Goal: Information Seeking & Learning: Learn about a topic

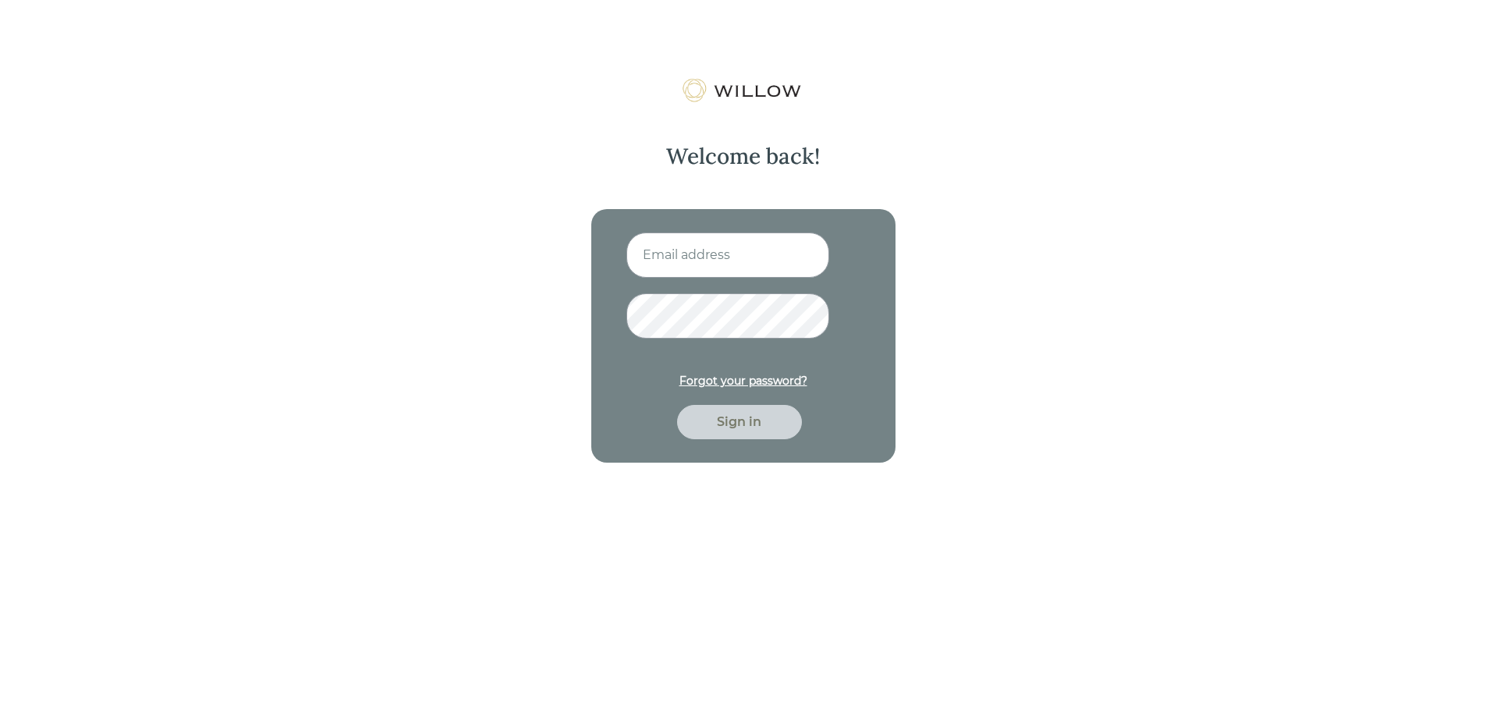
click at [735, 263] on input at bounding box center [727, 254] width 203 height 45
type input "[EMAIL_ADDRESS][DOMAIN_NAME]"
click at [739, 433] on div "Sign in" at bounding box center [739, 422] width 125 height 34
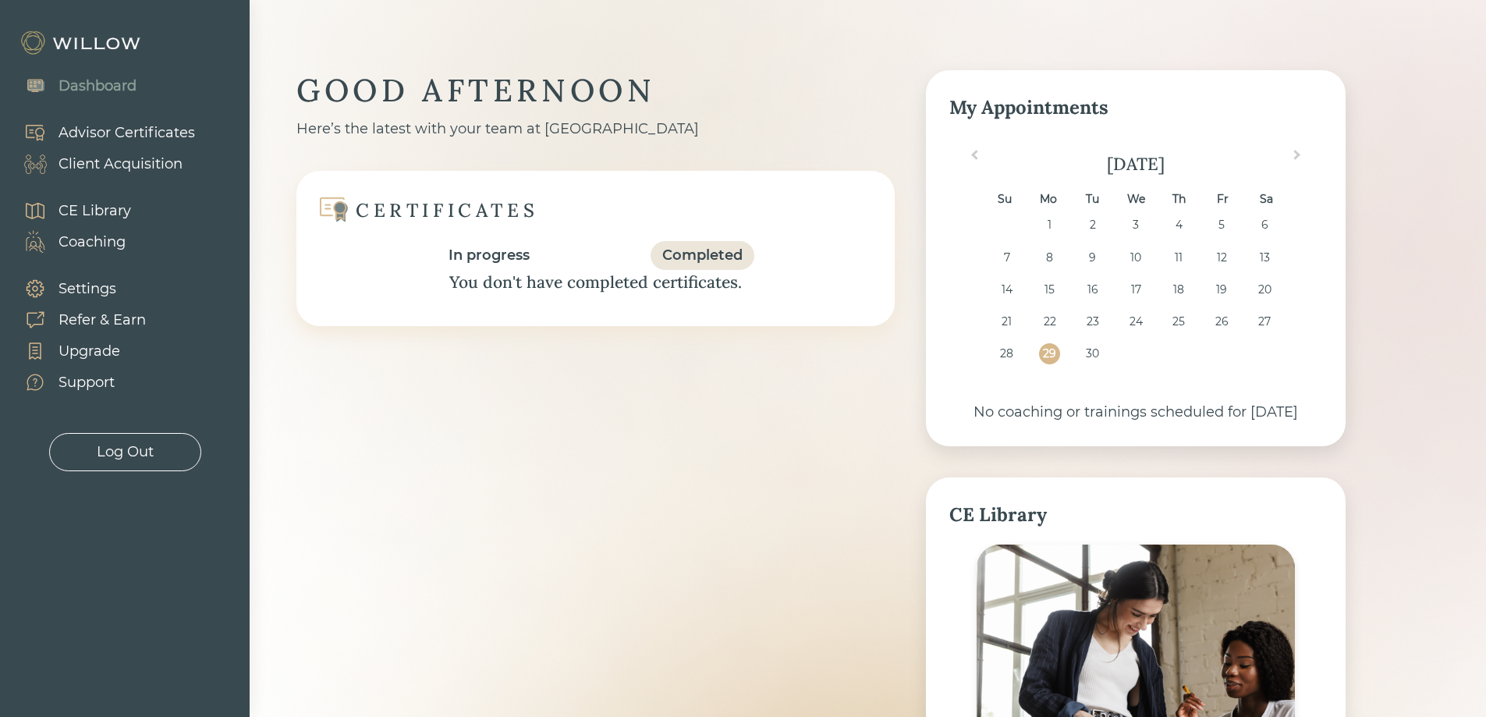
click at [115, 211] on div "CE Library" at bounding box center [94, 210] width 73 height 21
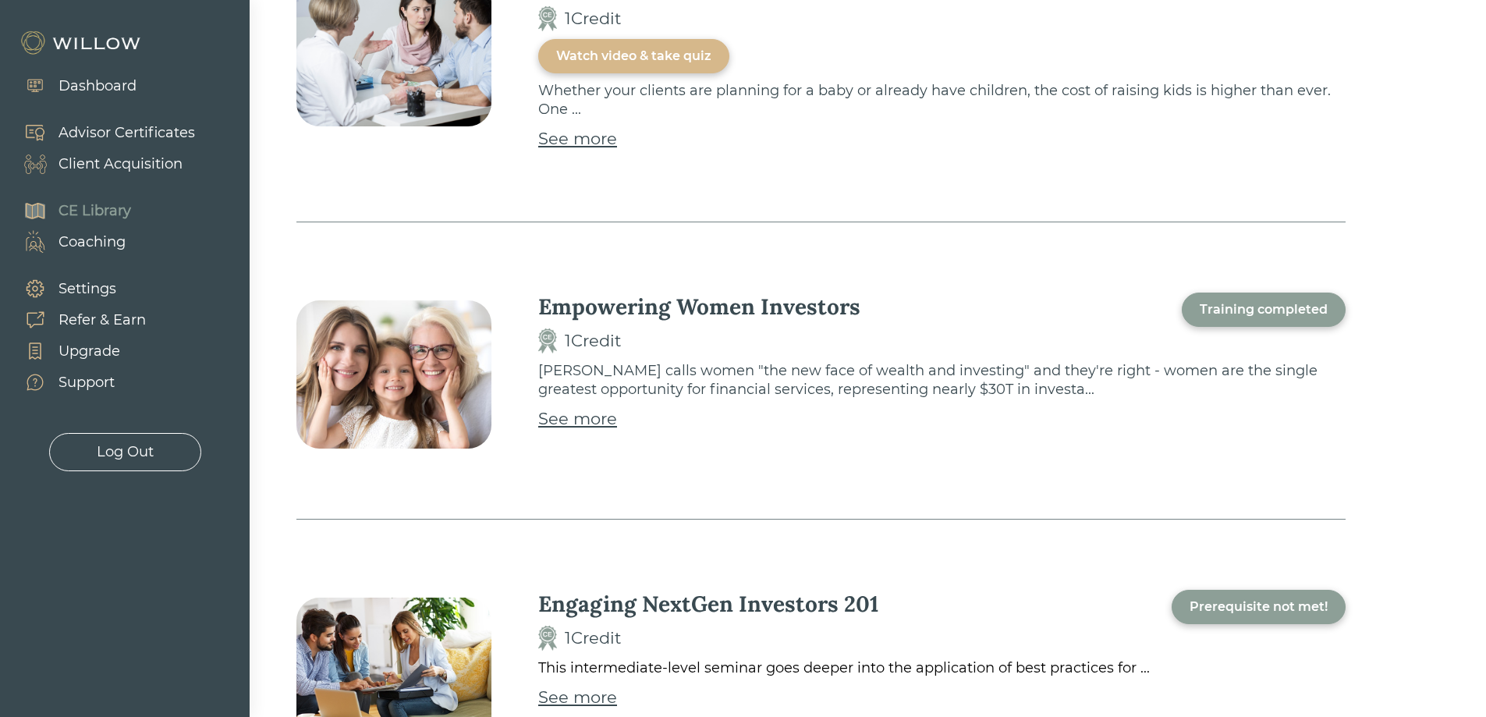
scroll to position [3432, 0]
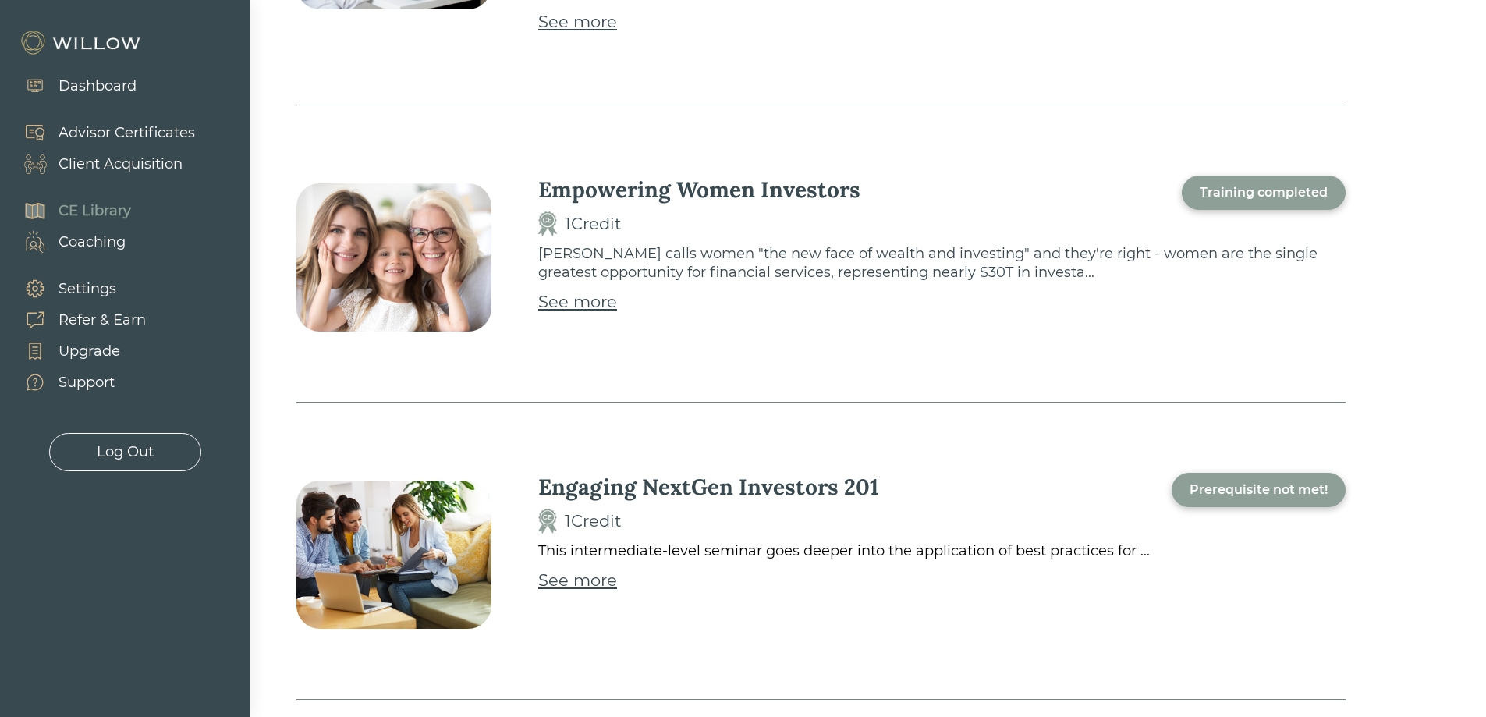
click at [560, 289] on div "See more" at bounding box center [577, 301] width 79 height 25
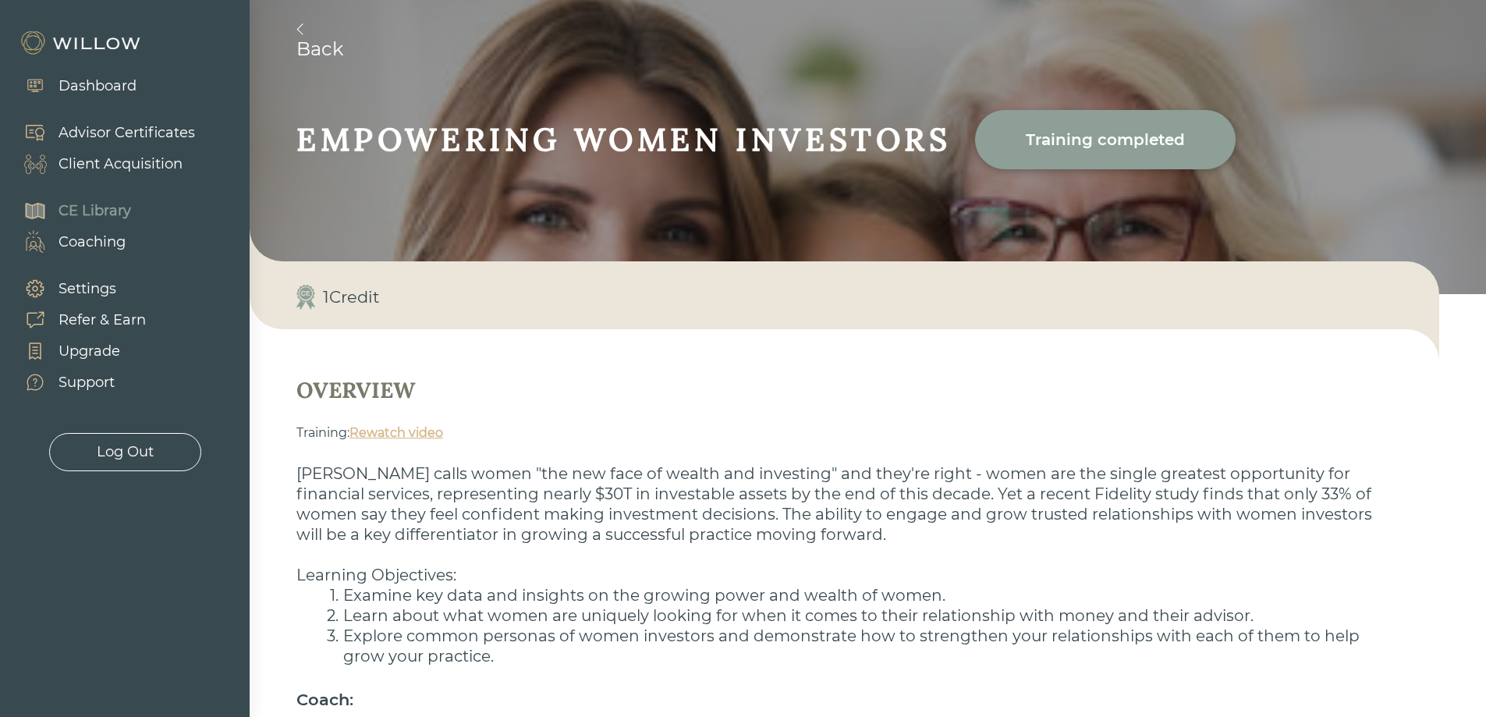
scroll to position [197, 0]
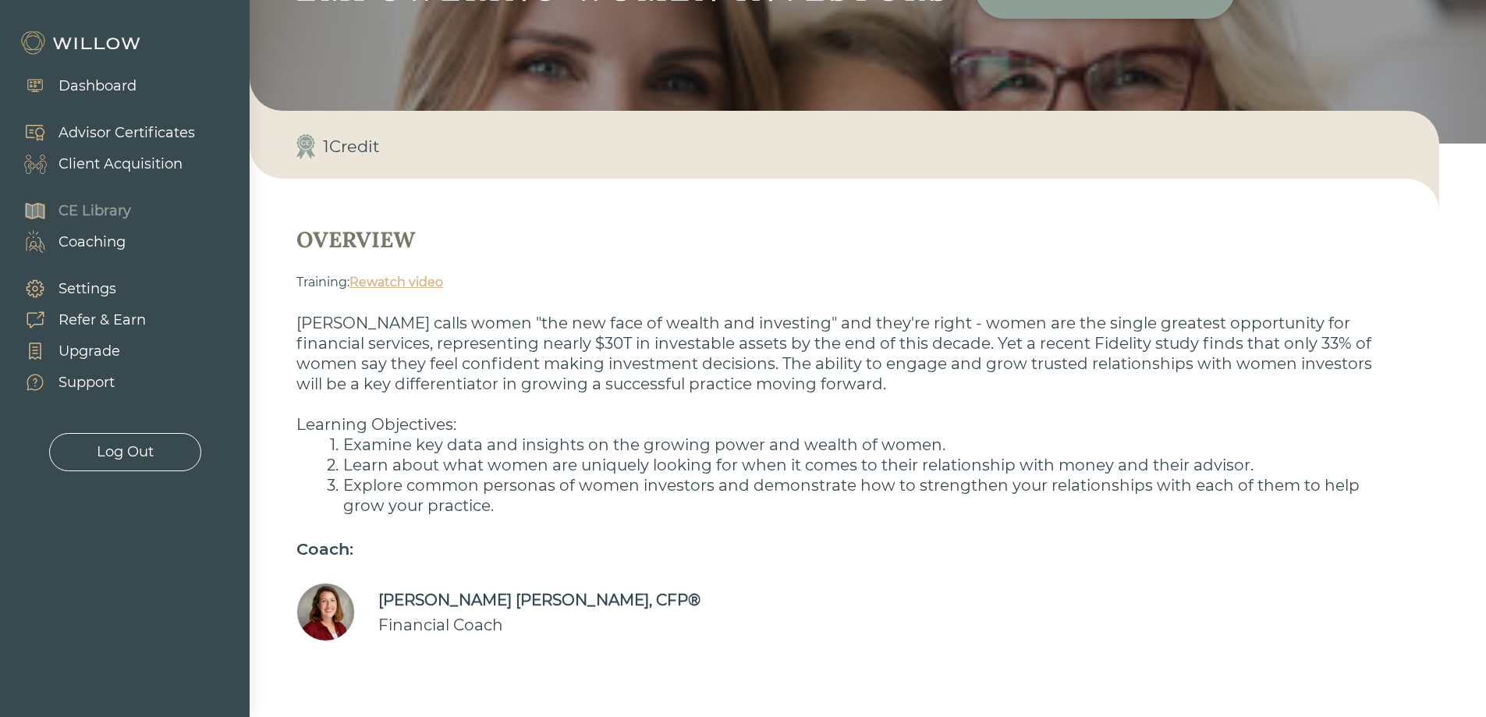
click at [395, 279] on link "Rewatch video" at bounding box center [396, 282] width 94 height 15
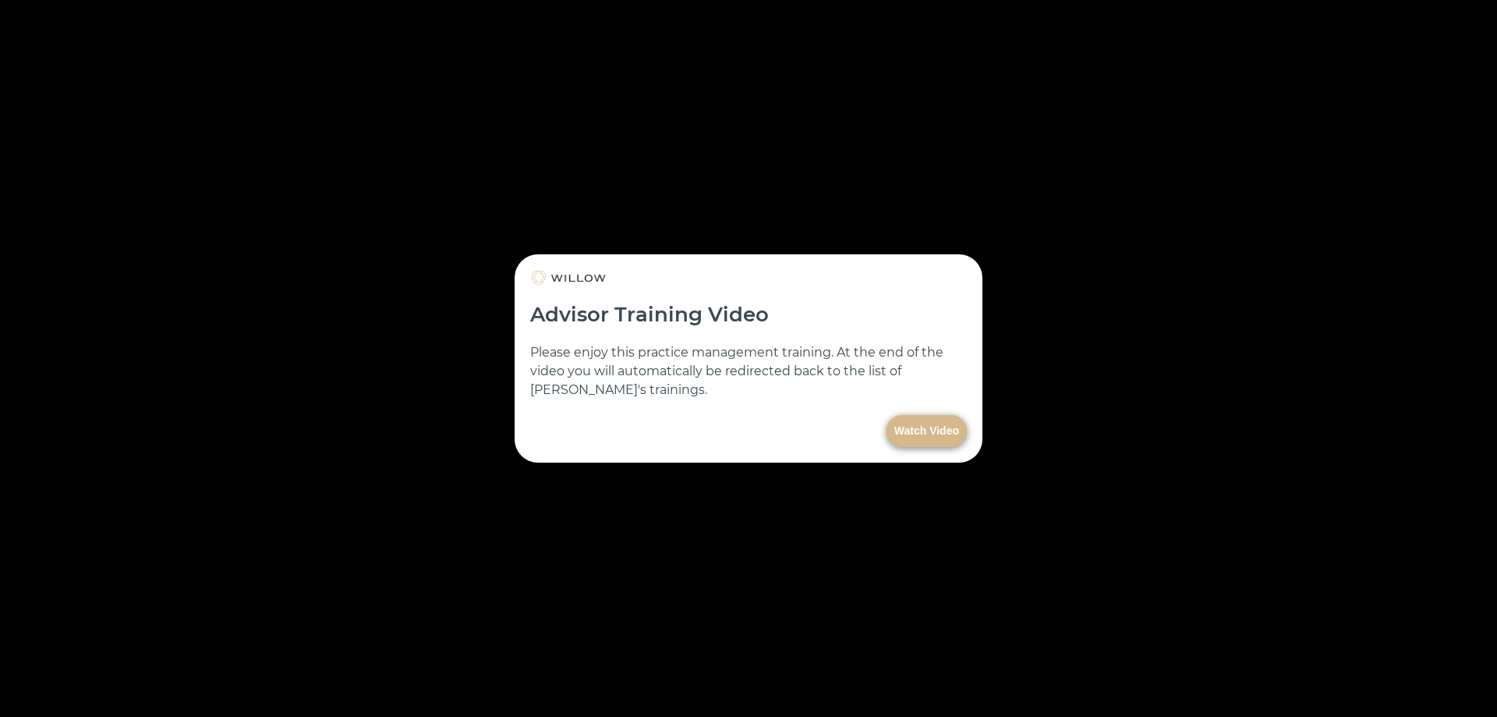
click at [938, 427] on button "Watch Video" at bounding box center [927, 431] width 80 height 32
